Goal: Find specific page/section: Find specific page/section

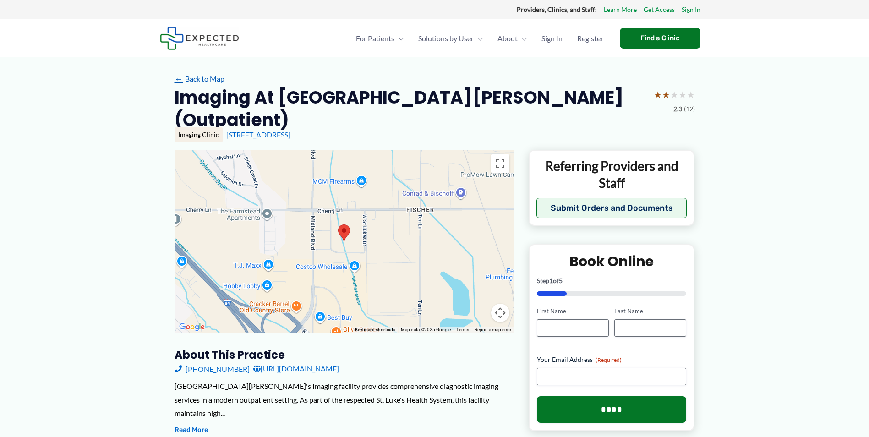
click at [197, 77] on link "← Back to Map" at bounding box center [200, 79] width 50 height 14
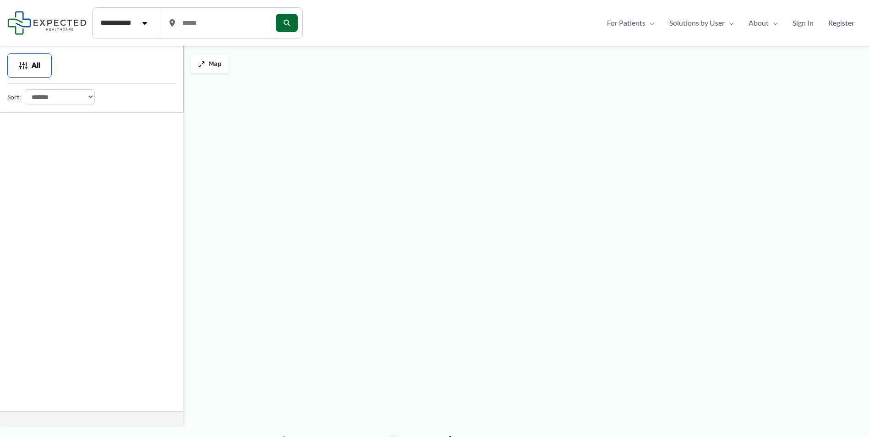
type input "*****"
